Goal: Transaction & Acquisition: Download file/media

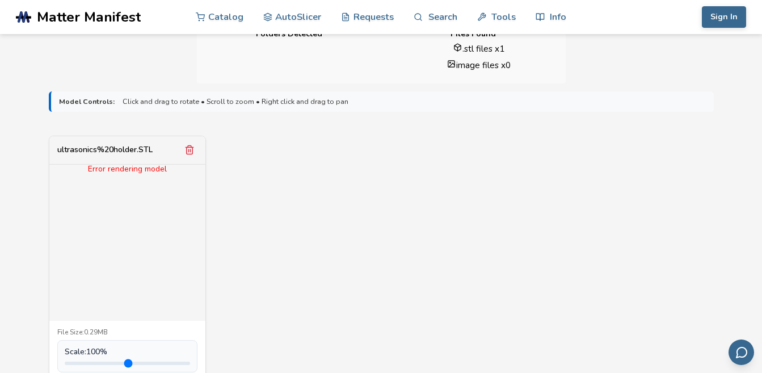
scroll to position [340, 0]
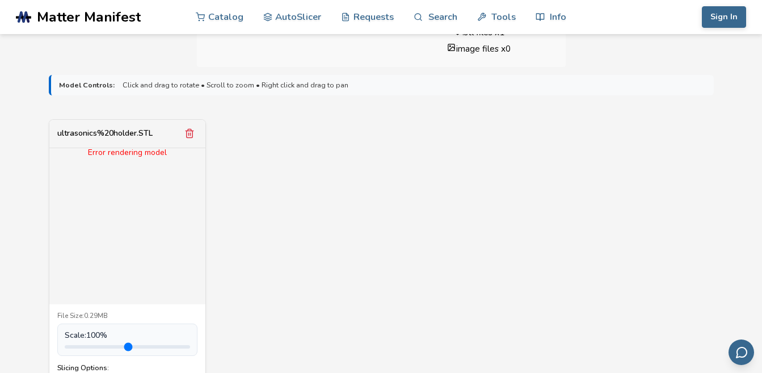
click at [140, 154] on div "Error rendering model" at bounding box center [127, 152] width 156 height 9
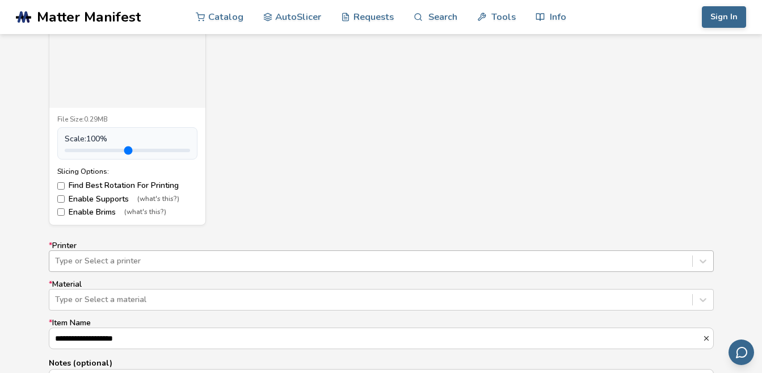
scroll to position [567, 0]
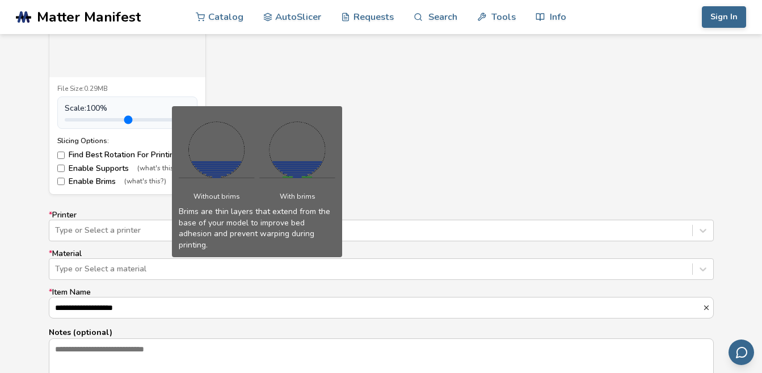
click at [138, 184] on span "(what's this?)" at bounding box center [145, 182] width 42 height 8
click at [68, 180] on label "Enable Brims (what's this?)" at bounding box center [127, 181] width 140 height 9
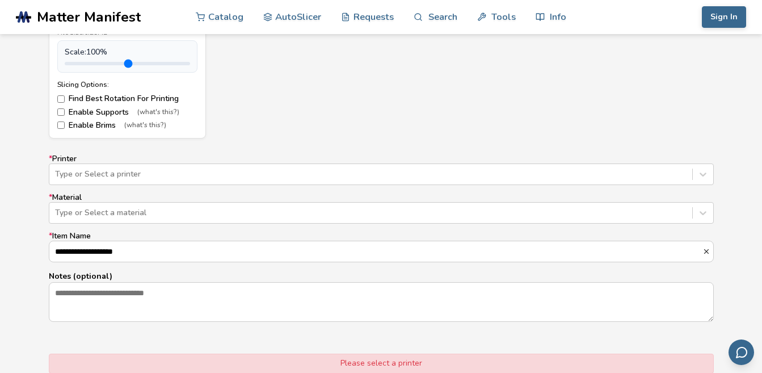
scroll to position [624, 0]
click at [105, 178] on div at bounding box center [371, 173] width 632 height 11
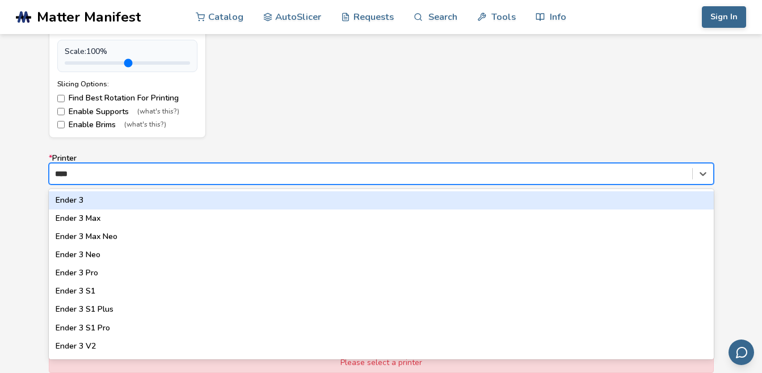
type input "*****"
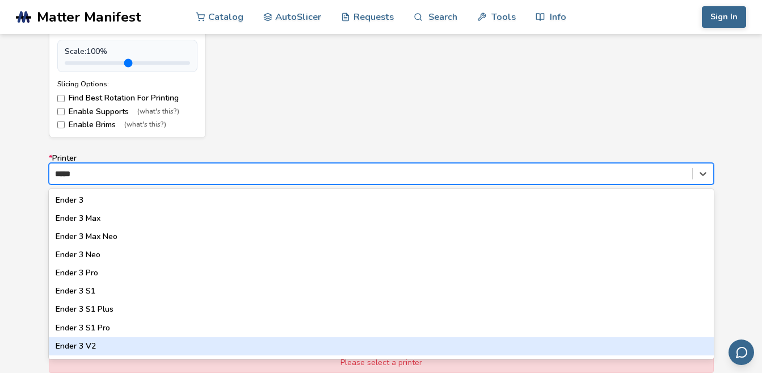
click at [111, 343] on div "Ender 3 V2" at bounding box center [381, 346] width 665 height 18
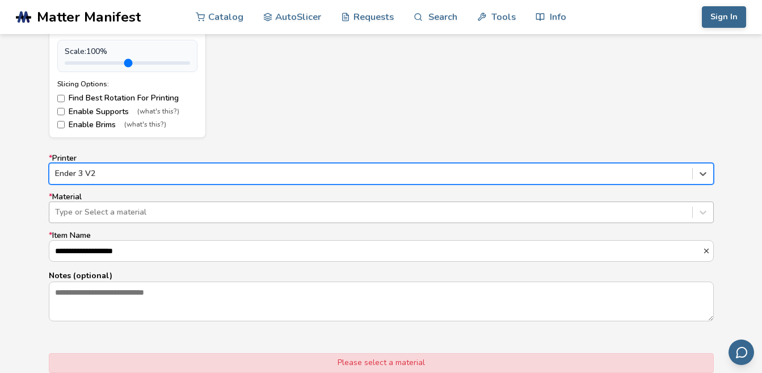
click at [127, 216] on div at bounding box center [371, 212] width 632 height 11
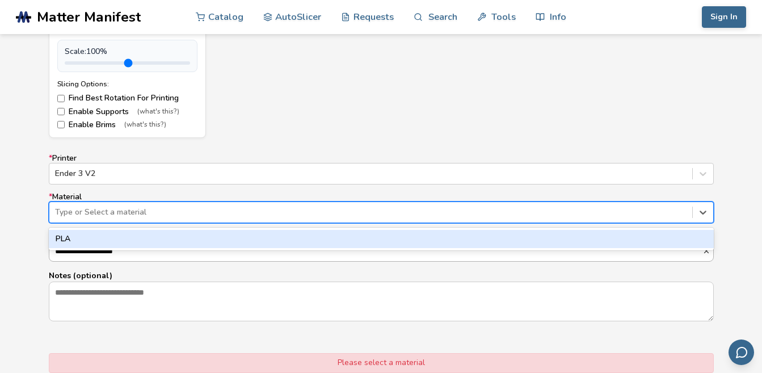
click at [111, 241] on div "PLA" at bounding box center [381, 239] width 665 height 18
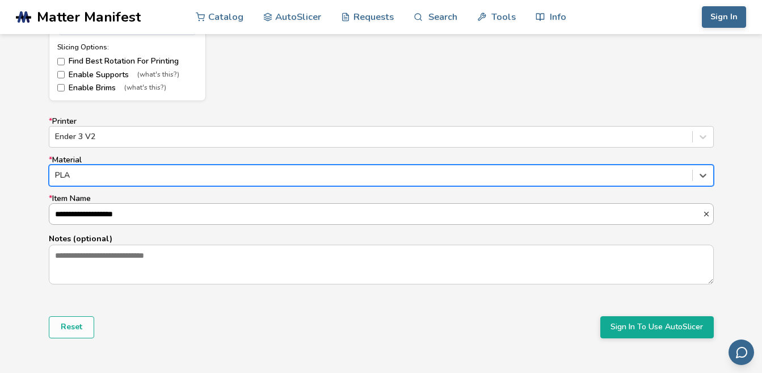
scroll to position [681, 0]
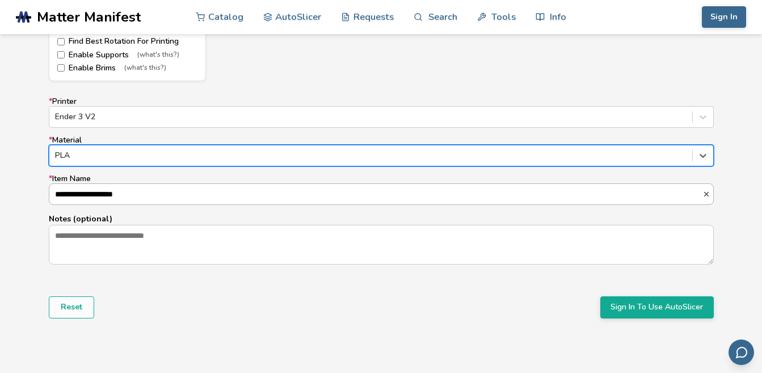
click at [108, 201] on input "**********" at bounding box center [375, 194] width 653 height 20
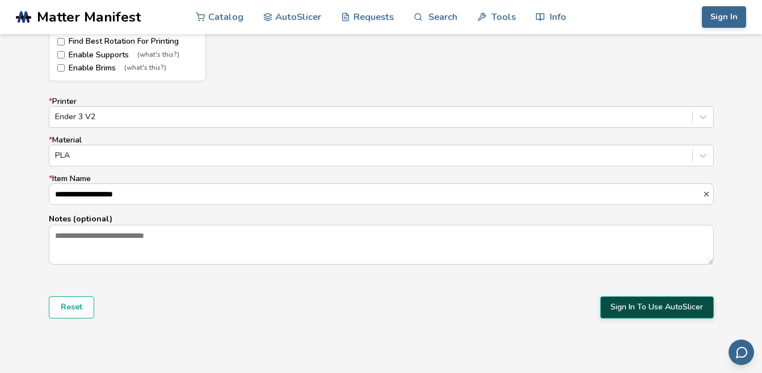
click at [637, 313] on button "Sign In To Use AutoSlicer" at bounding box center [656, 307] width 113 height 22
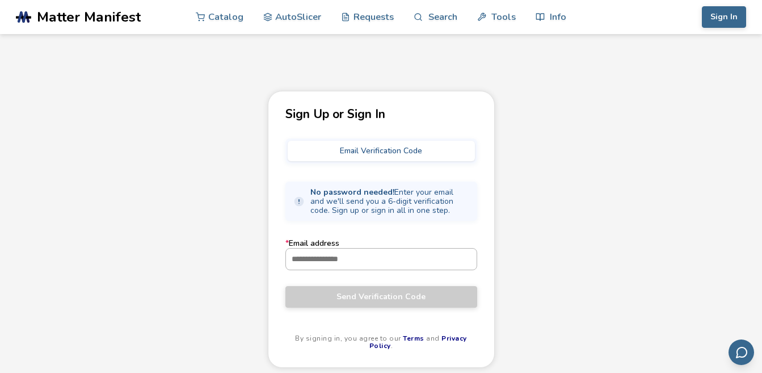
click at [382, 257] on input "* Email address" at bounding box center [381, 259] width 191 height 20
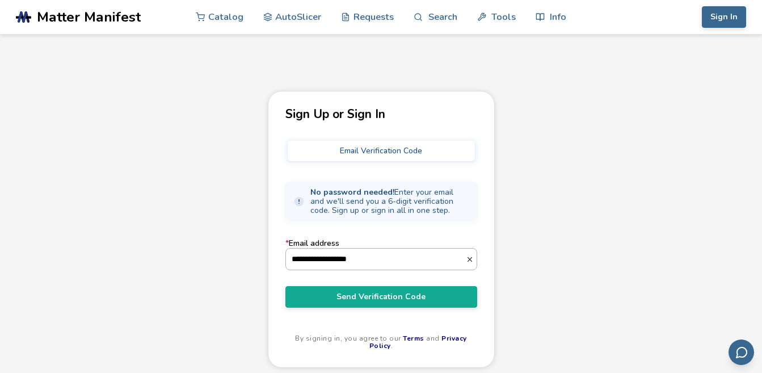
type input "**********"
click at [285, 286] on button "Send Verification Code" at bounding box center [381, 297] width 192 height 22
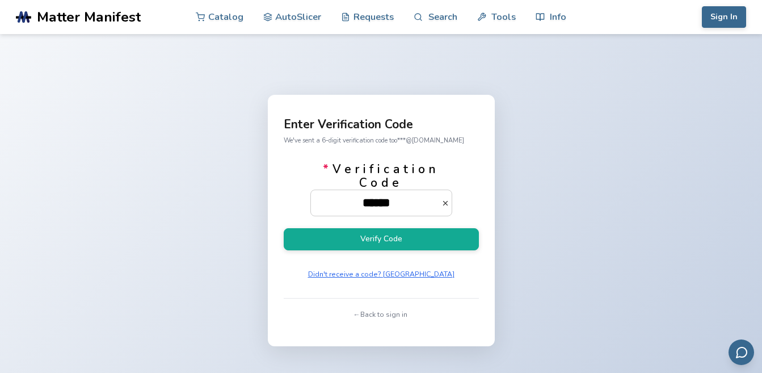
type input "******"
click at [284, 228] on button "Verify Code" at bounding box center [381, 239] width 195 height 22
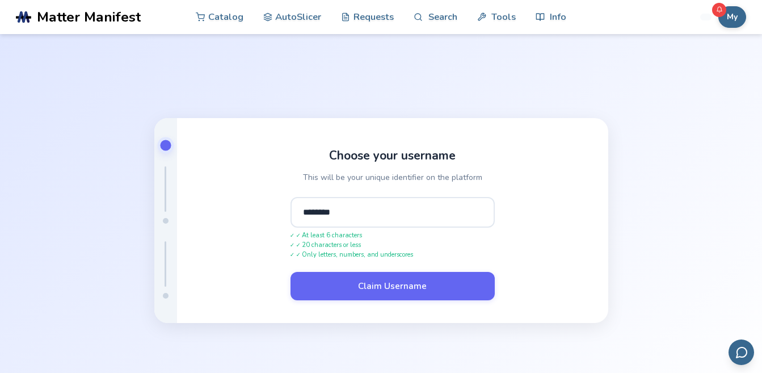
type input "********"
click at [291, 272] on button "Claim Username" at bounding box center [393, 286] width 204 height 28
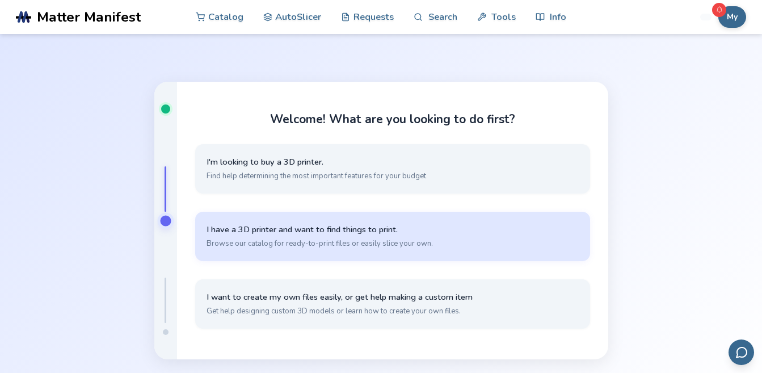
click at [348, 244] on span "Browse our catalog for ready-to-print files or easily slice your own." at bounding box center [393, 243] width 372 height 10
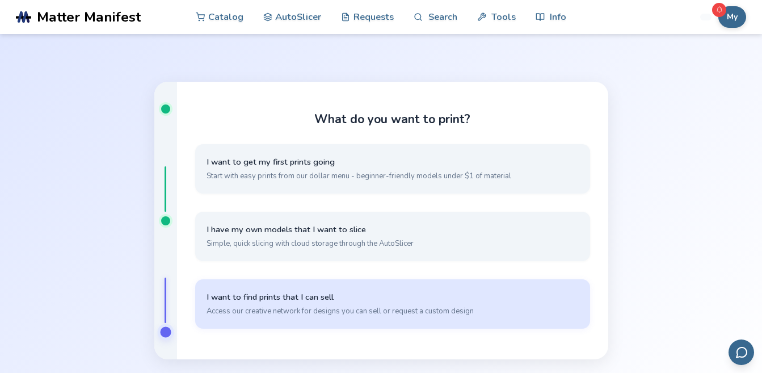
click at [330, 309] on span "Access our creative network for designs you can sell or request a custom design" at bounding box center [393, 311] width 372 height 10
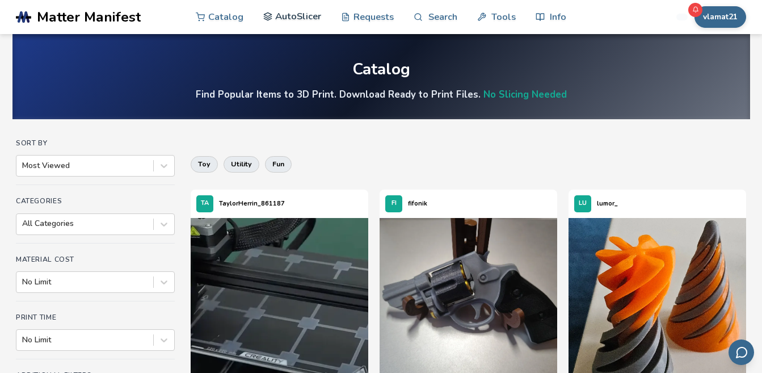
click at [287, 13] on link "AutoSlicer" at bounding box center [292, 16] width 58 height 34
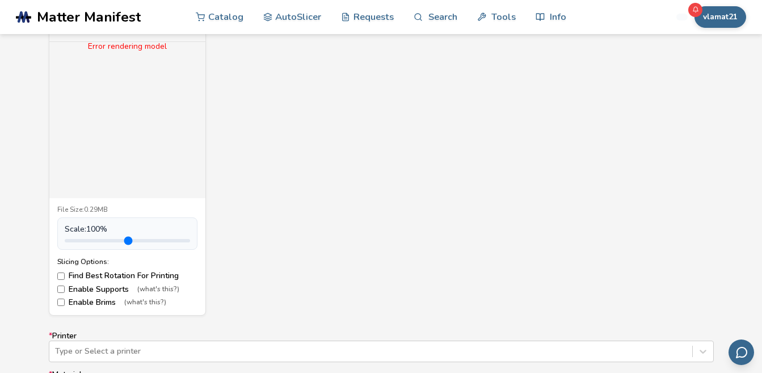
scroll to position [454, 0]
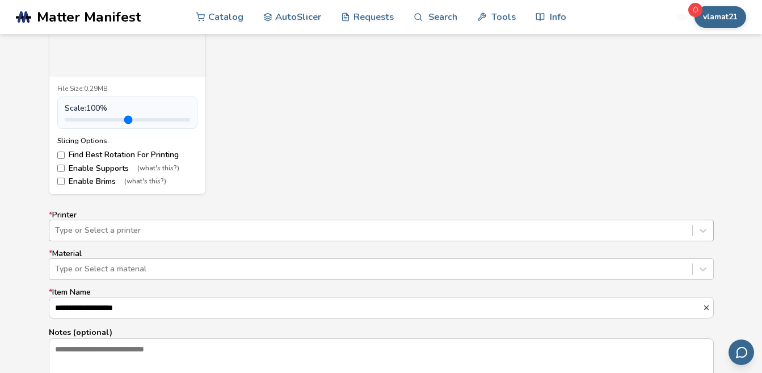
click at [100, 235] on div "Type or Select a printer" at bounding box center [381, 231] width 665 height 22
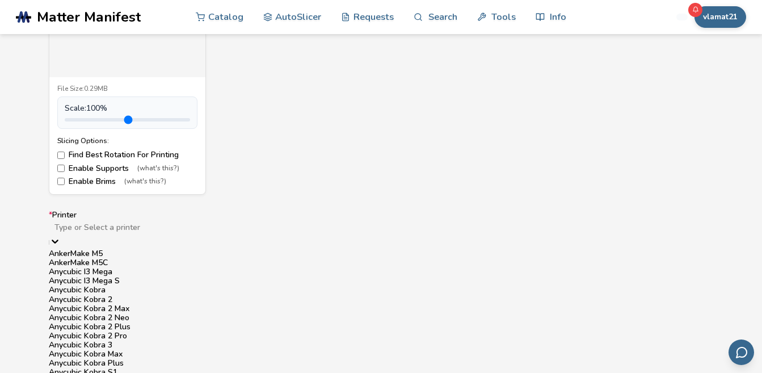
scroll to position [615, 0]
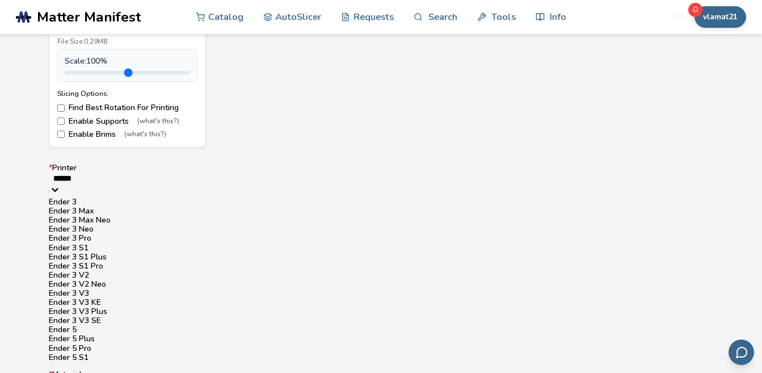
type input "*******"
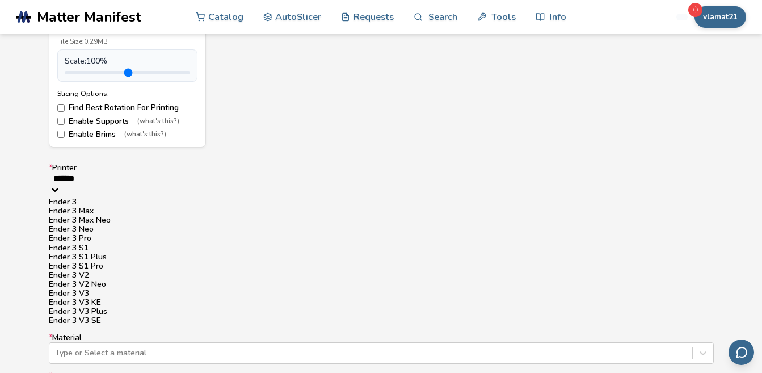
click at [76, 280] on div "Ender 3 V2" at bounding box center [381, 275] width 665 height 9
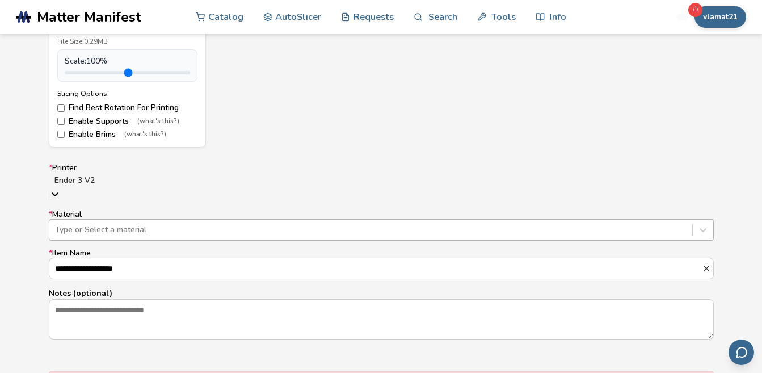
click at [107, 225] on div at bounding box center [371, 229] width 632 height 11
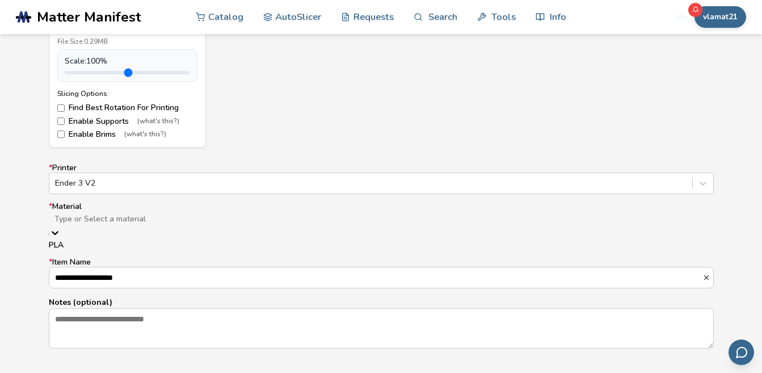
click at [104, 243] on div "PLA" at bounding box center [381, 245] width 665 height 9
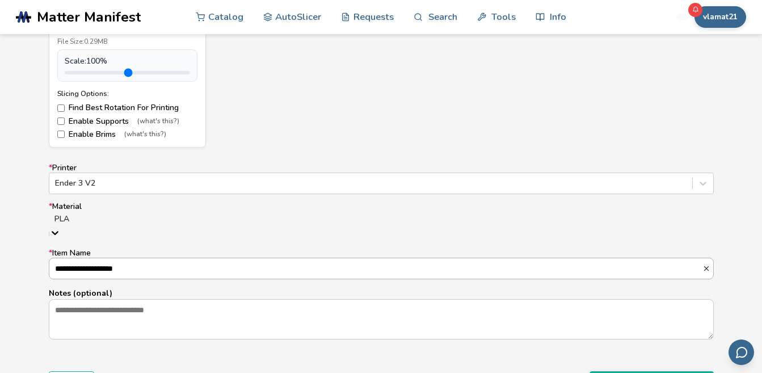
click at [103, 258] on input "**********" at bounding box center [375, 268] width 653 height 20
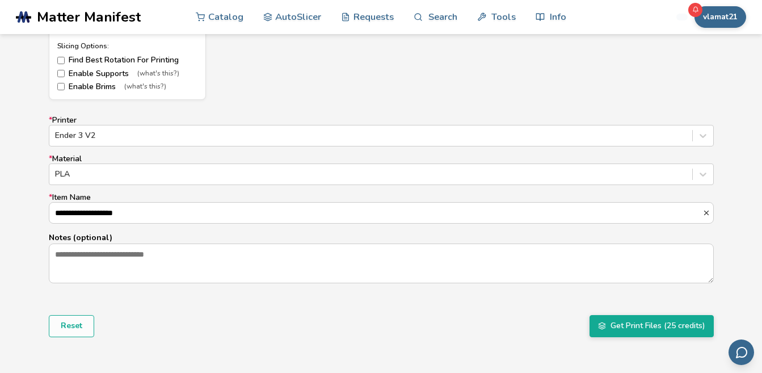
scroll to position [728, 0]
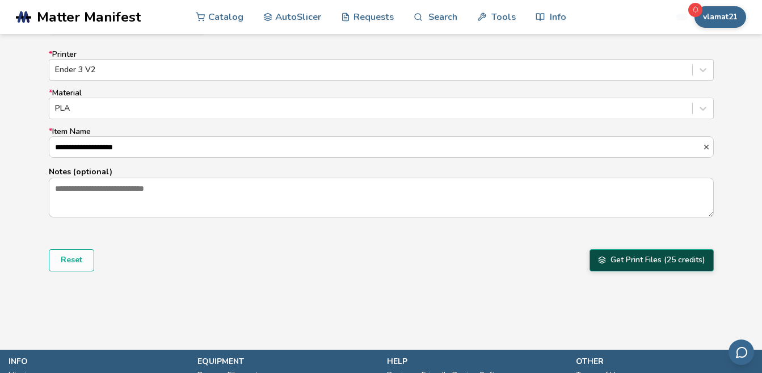
click at [628, 259] on button "Get Print Files (25 credits)" at bounding box center [652, 260] width 124 height 22
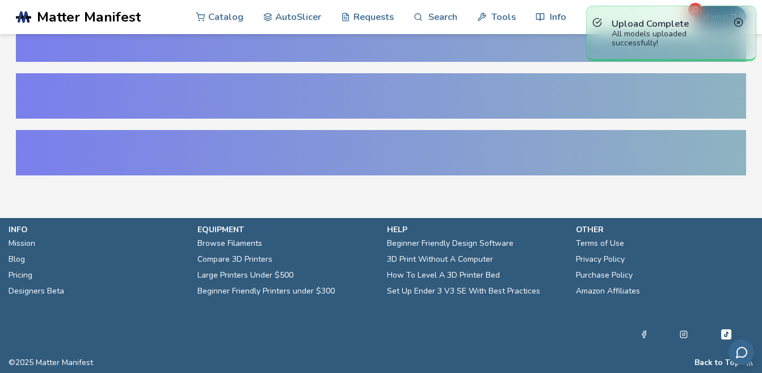
scroll to position [26, 0]
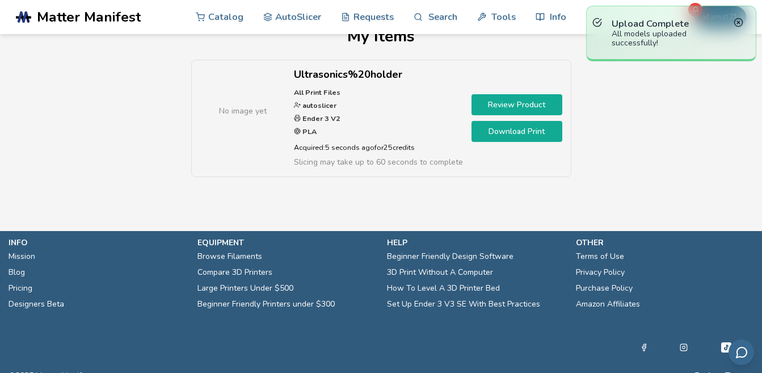
click at [624, 262] on ul "Terms of Use Privacy Policy Purchase Policy Amazon Affiliates" at bounding box center [665, 281] width 178 height 64
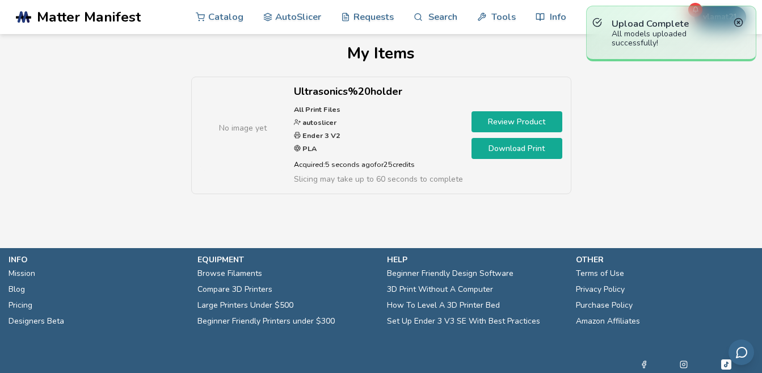
scroll to position [0, 0]
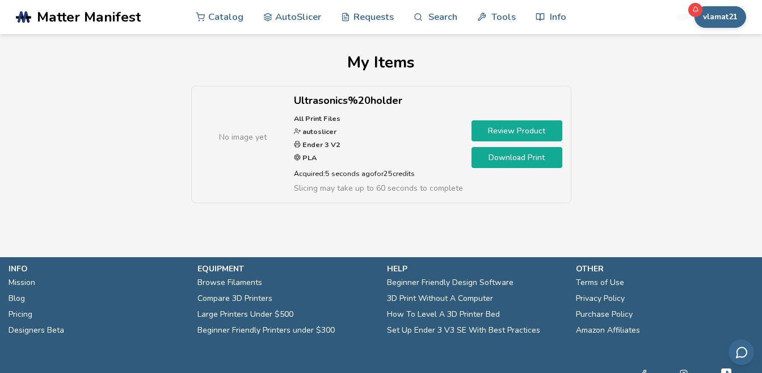
click at [523, 159] on link "Download Print" at bounding box center [517, 157] width 91 height 21
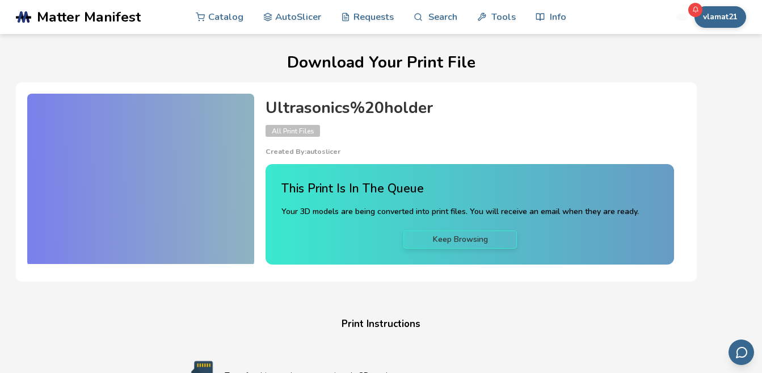
click at [438, 63] on h1 "Download Your Print File" at bounding box center [381, 63] width 730 height 18
click at [284, 129] on span "All Print Files" at bounding box center [293, 131] width 54 height 12
click at [352, 112] on h4 "Ultrasonics%20holder" at bounding box center [470, 108] width 409 height 18
click at [293, 157] on div "This Print Is In The Queue Your 3D models are being converted into print files.…" at bounding box center [470, 209] width 409 height 108
click at [321, 148] on p "Created By: autoslicer" at bounding box center [470, 152] width 409 height 8
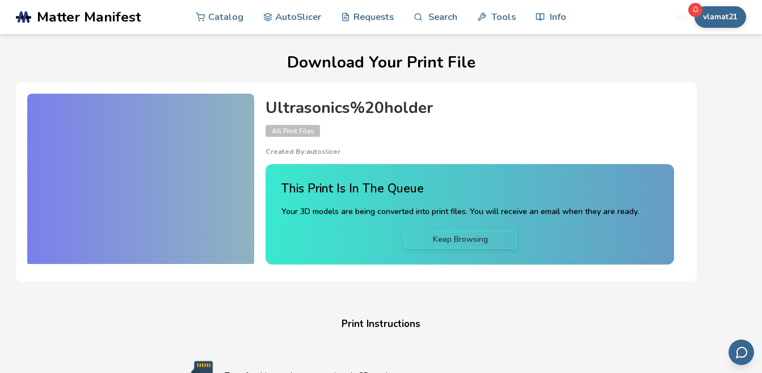
click at [461, 241] on link "Keep Browsing" at bounding box center [459, 239] width 113 height 18
drag, startPoint x: 689, startPoint y: 66, endPoint x: 638, endPoint y: 88, distance: 56.0
click at [689, 66] on h1 "Download Your Print File" at bounding box center [381, 63] width 730 height 18
click at [280, 132] on span "All Print Files" at bounding box center [293, 131] width 54 height 12
click at [321, 102] on h4 "Ultrasonics%20holder" at bounding box center [470, 108] width 409 height 18
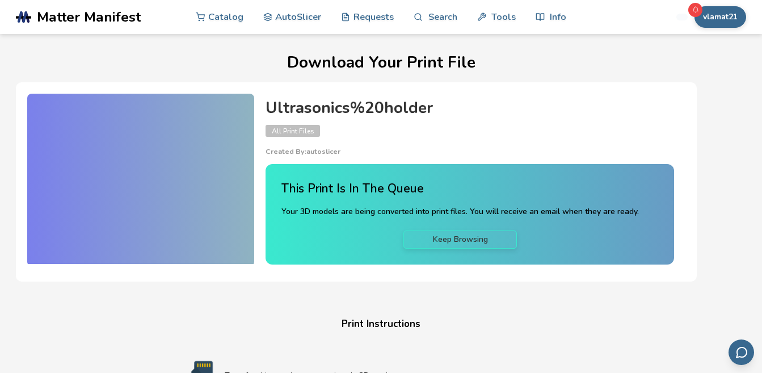
drag, startPoint x: 338, startPoint y: 61, endPoint x: 354, endPoint y: 61, distance: 15.9
click at [339, 61] on h1 "Download Your Print File" at bounding box center [381, 63] width 730 height 18
click at [414, 56] on h1 "Download Your Print File" at bounding box center [381, 63] width 730 height 18
drag, startPoint x: 483, startPoint y: 68, endPoint x: 410, endPoint y: 113, distance: 85.8
click at [483, 69] on h1 "Download Your Print File" at bounding box center [381, 63] width 730 height 18
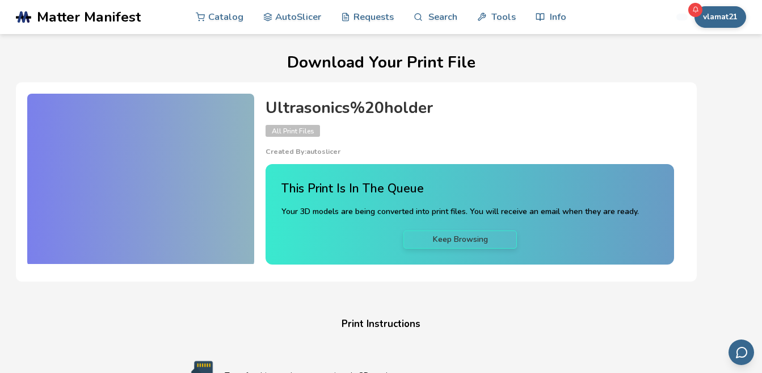
click at [133, 152] on div at bounding box center [140, 179] width 227 height 170
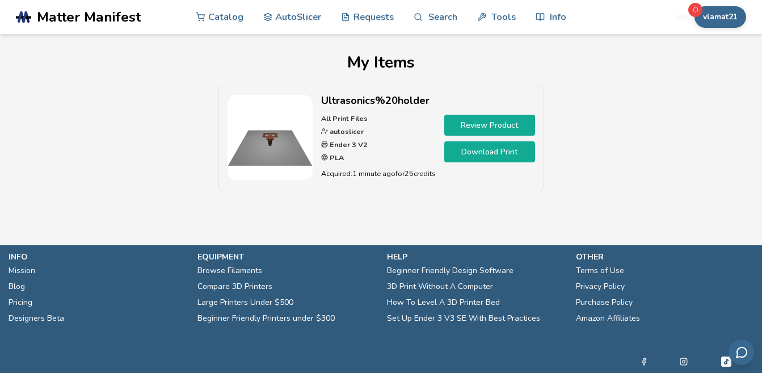
click at [283, 149] on img at bounding box center [270, 137] width 85 height 85
click at [469, 126] on link "Review Product" at bounding box center [489, 125] width 91 height 21
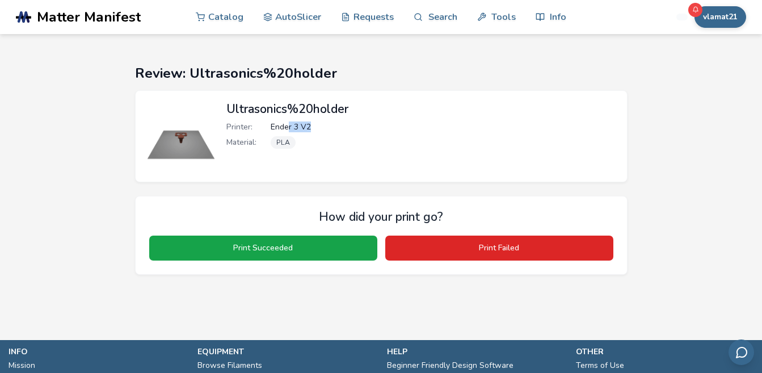
drag, startPoint x: 288, startPoint y: 126, endPoint x: 311, endPoint y: 126, distance: 23.3
click at [311, 126] on div "Printer: Ender 3 V2" at bounding box center [420, 127] width 389 height 9
click at [281, 130] on span "Ender 3 V2" at bounding box center [291, 127] width 40 height 9
